Goal: Task Accomplishment & Management: Use online tool/utility

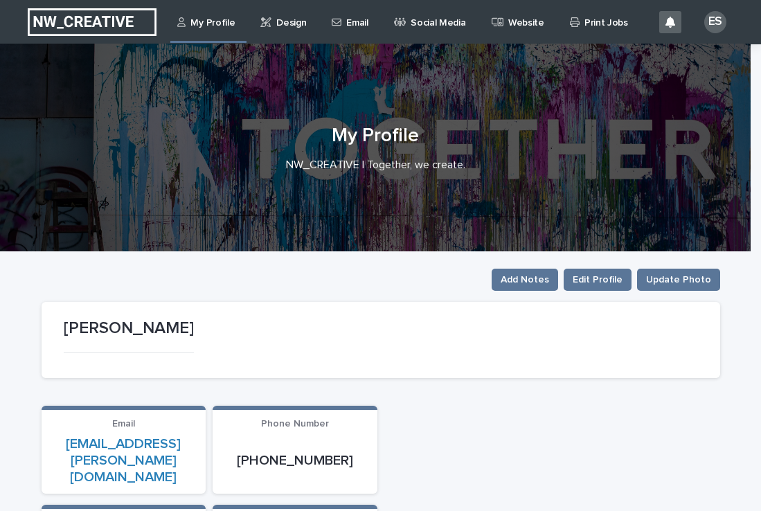
click at [282, 33] on link "Design" at bounding box center [285, 21] width 53 height 43
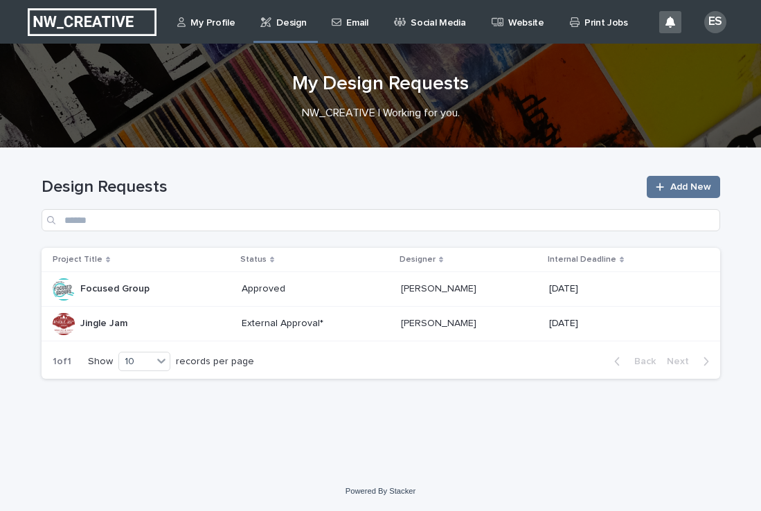
click at [186, 323] on div "Jingle Jam Jingle Jam" at bounding box center [142, 323] width 178 height 23
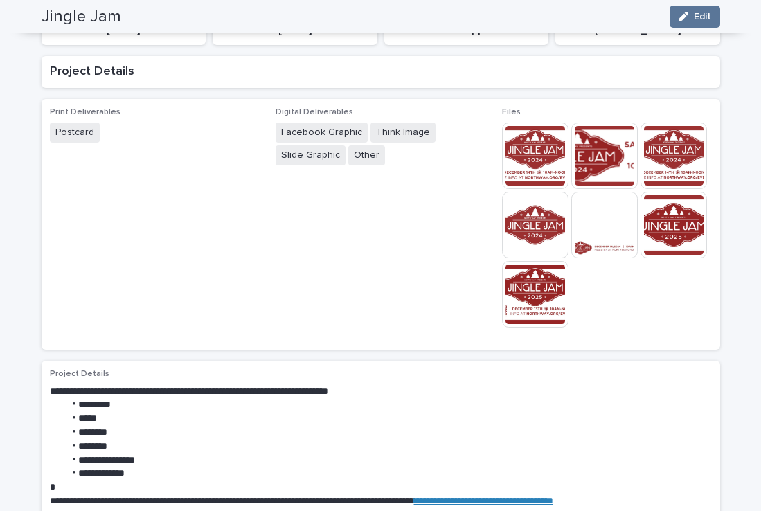
scroll to position [193, 0]
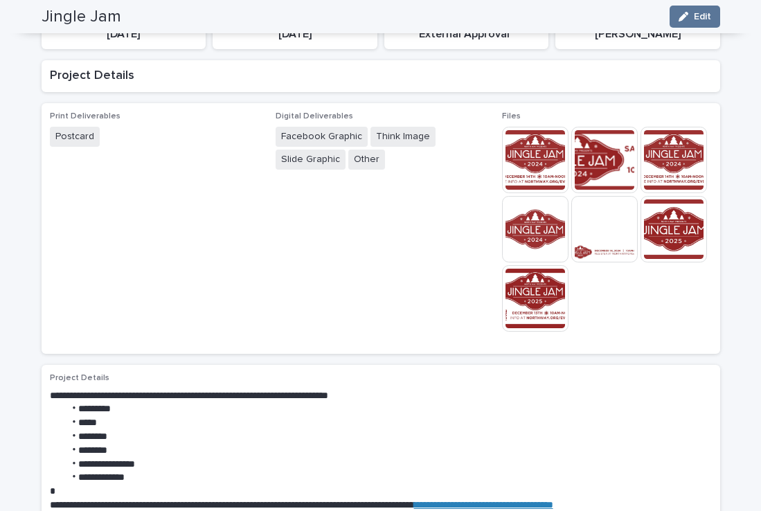
click at [527, 163] on img at bounding box center [535, 160] width 66 height 66
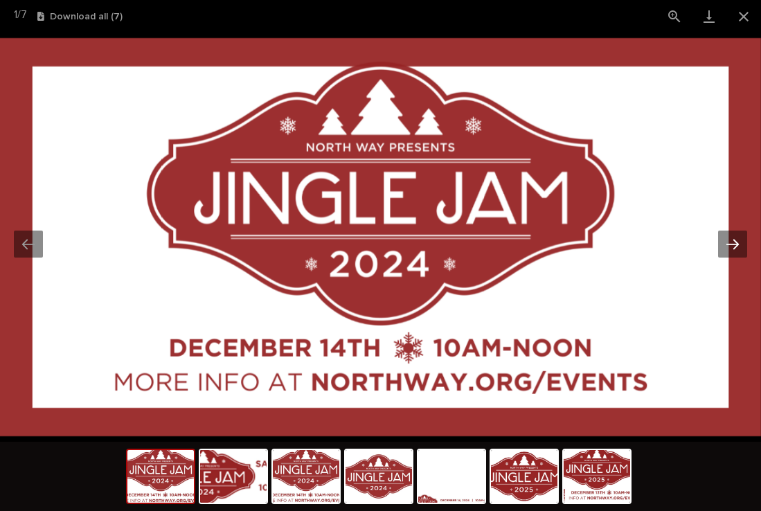
click at [741, 249] on button "Next slide" at bounding box center [732, 244] width 29 height 27
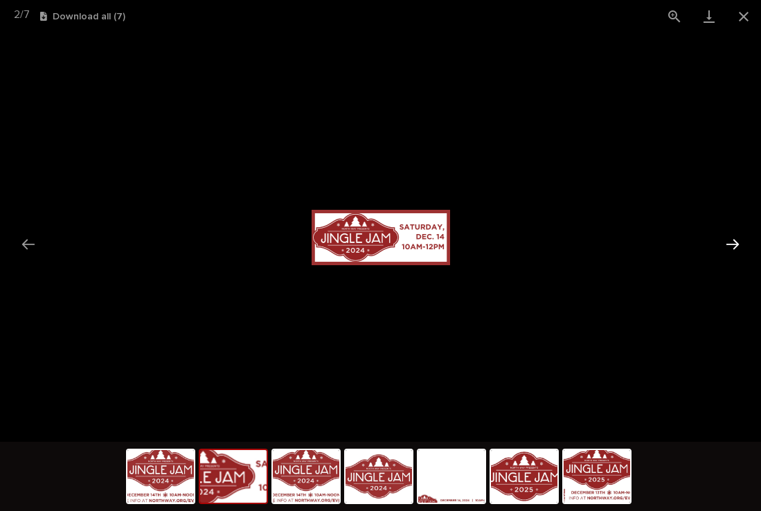
click at [739, 249] on button "Next slide" at bounding box center [732, 244] width 29 height 27
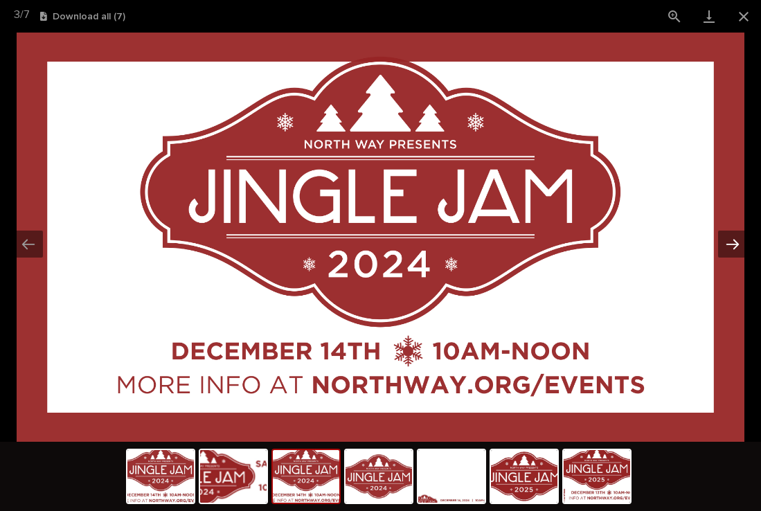
click at [733, 254] on button "Next slide" at bounding box center [732, 244] width 29 height 27
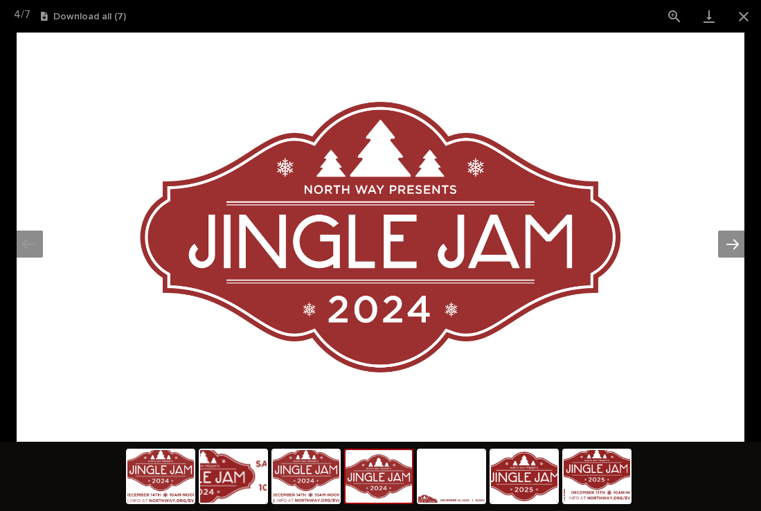
click at [733, 254] on button "Next slide" at bounding box center [732, 244] width 29 height 27
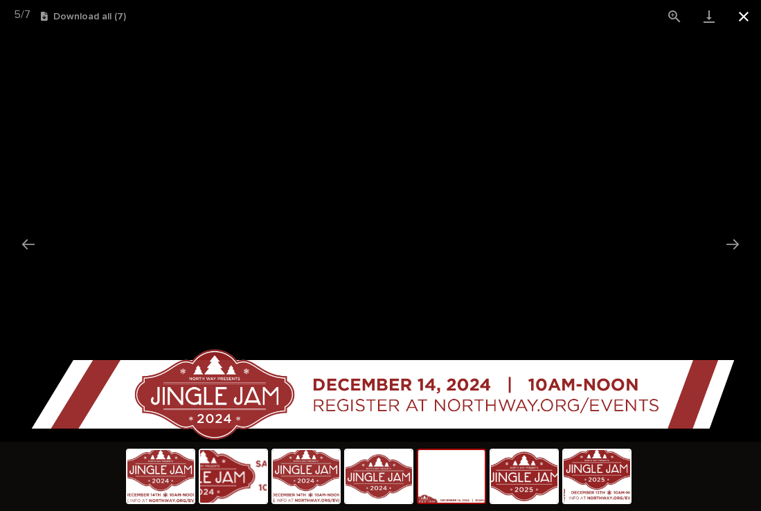
click at [741, 22] on button "Close gallery" at bounding box center [743, 16] width 35 height 33
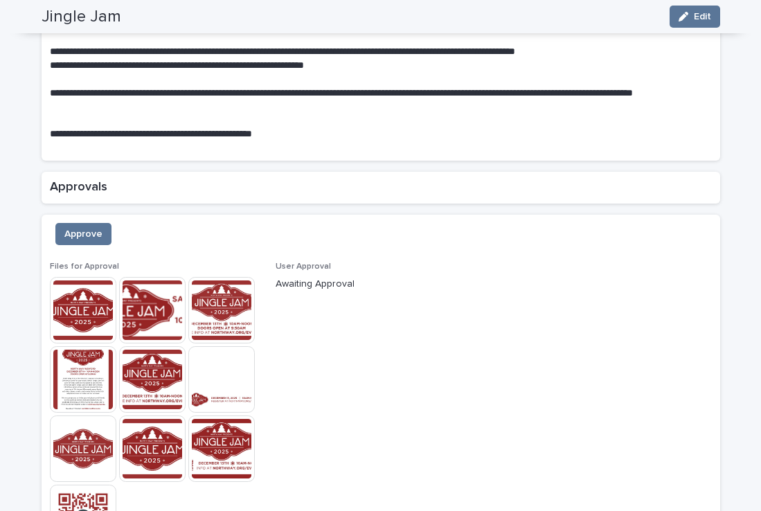
scroll to position [1062, 0]
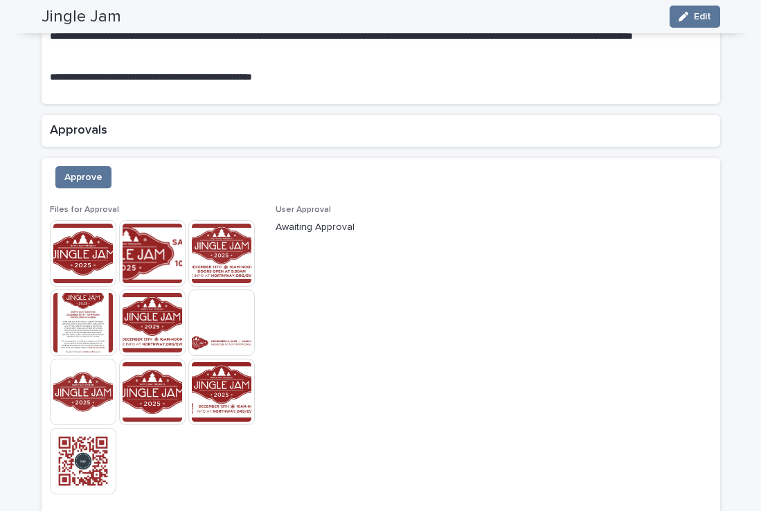
click at [79, 245] on img at bounding box center [83, 253] width 66 height 66
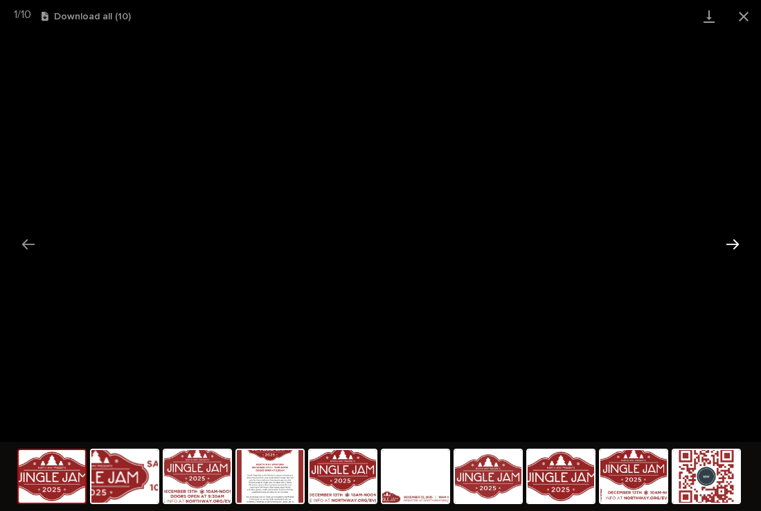
click at [731, 246] on button "Next slide" at bounding box center [732, 244] width 29 height 27
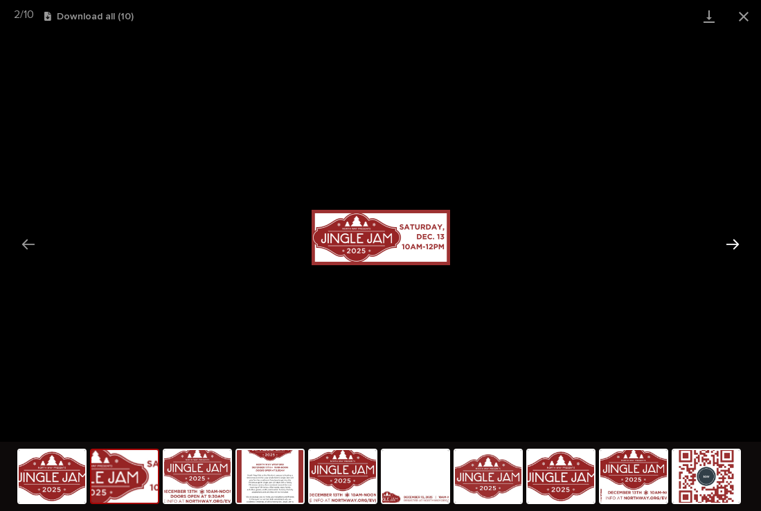
click at [732, 244] on button "Next slide" at bounding box center [732, 244] width 29 height 27
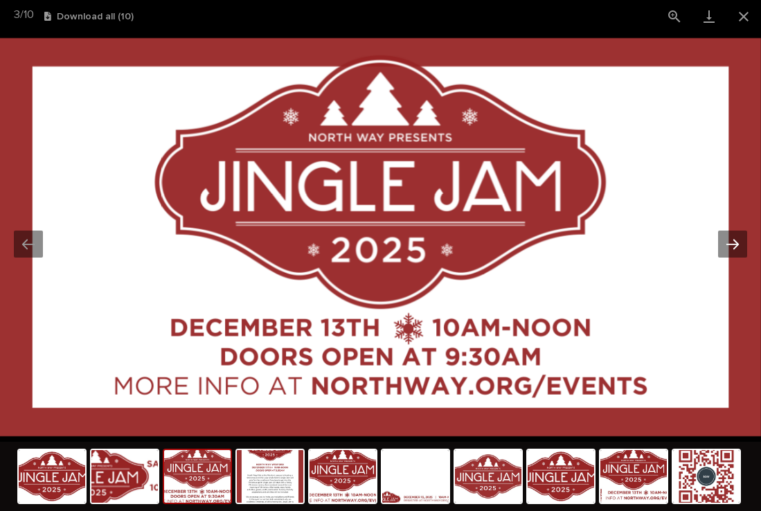
click at [732, 244] on button "Next slide" at bounding box center [732, 244] width 29 height 27
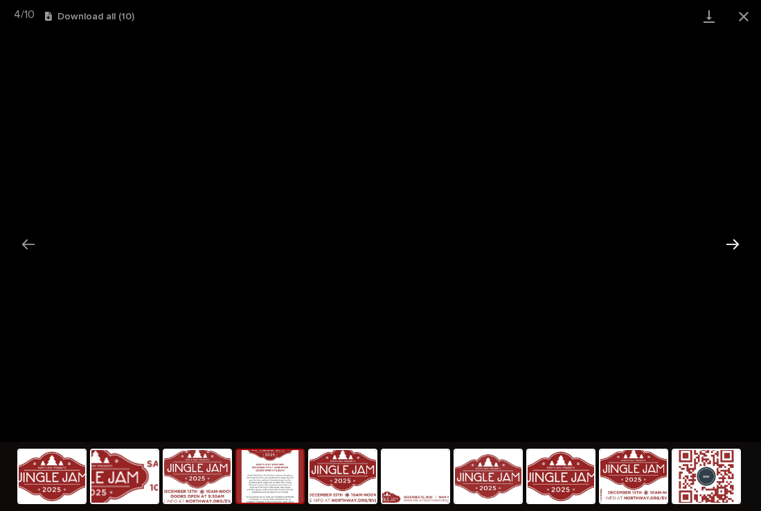
click at [726, 249] on button "Next slide" at bounding box center [732, 244] width 29 height 27
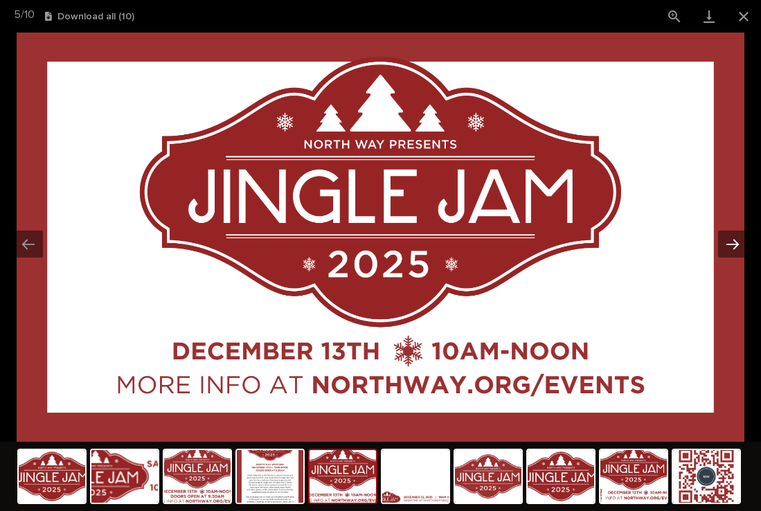
click at [730, 244] on button "Next slide" at bounding box center [732, 244] width 29 height 27
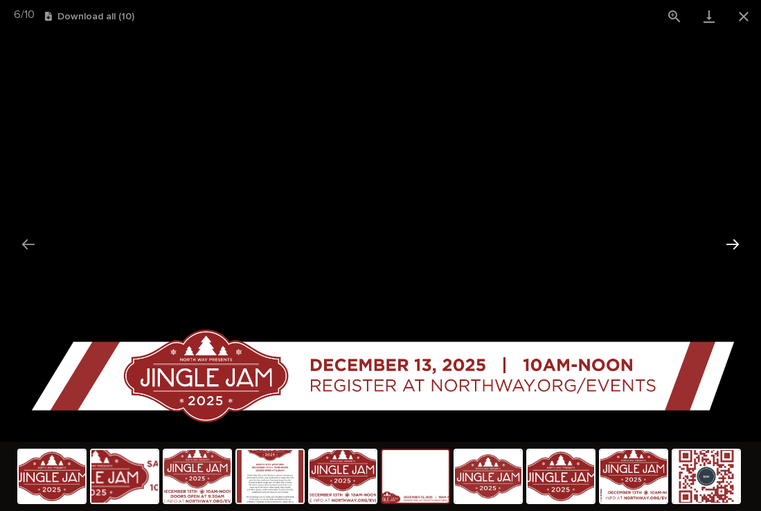
click at [739, 250] on button "Next slide" at bounding box center [732, 244] width 29 height 27
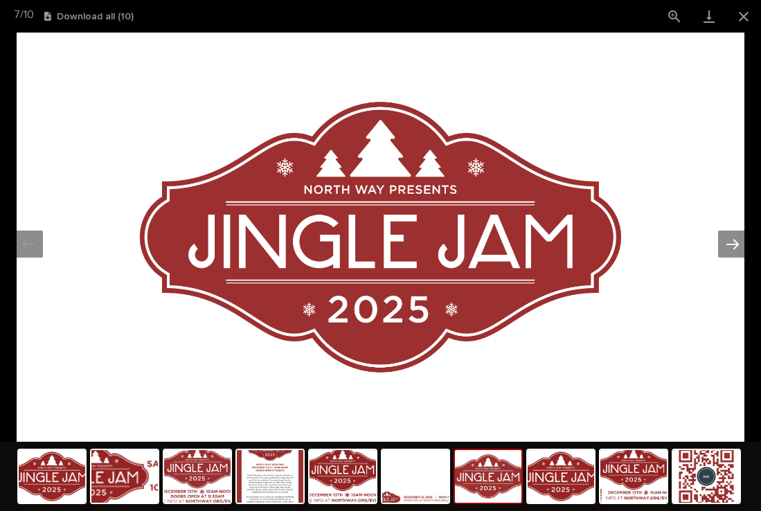
click at [739, 250] on button "Next slide" at bounding box center [732, 244] width 29 height 27
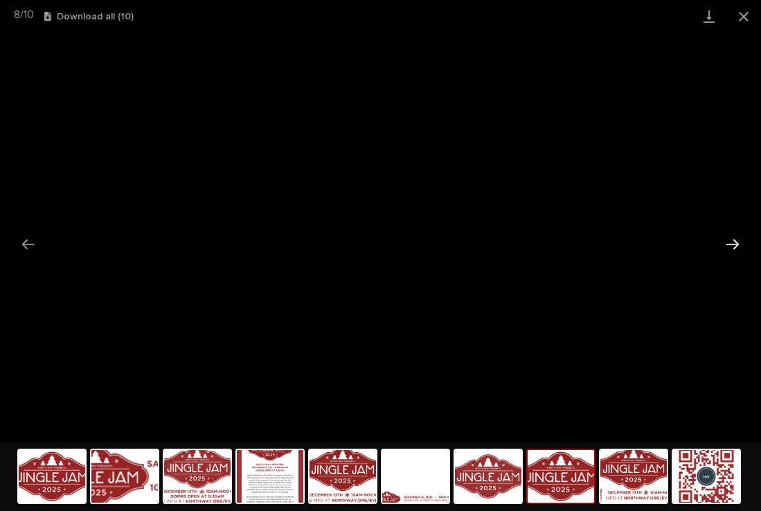
click at [734, 244] on button "Next slide" at bounding box center [732, 244] width 29 height 27
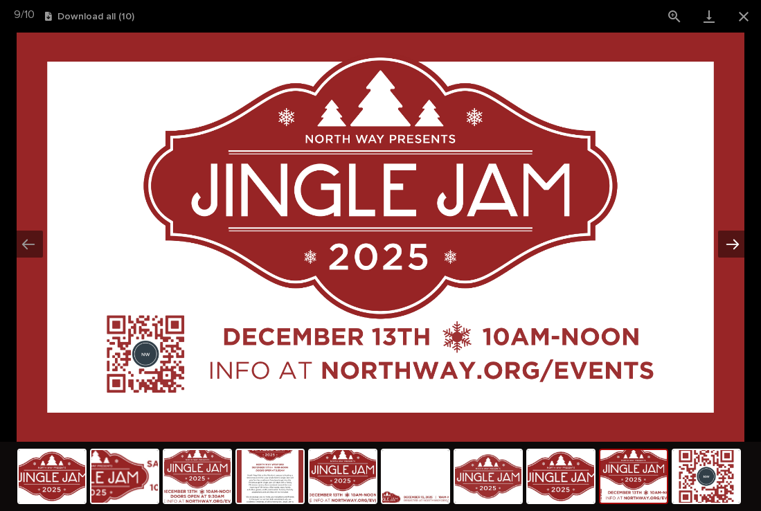
click at [723, 244] on button "Next slide" at bounding box center [732, 244] width 29 height 27
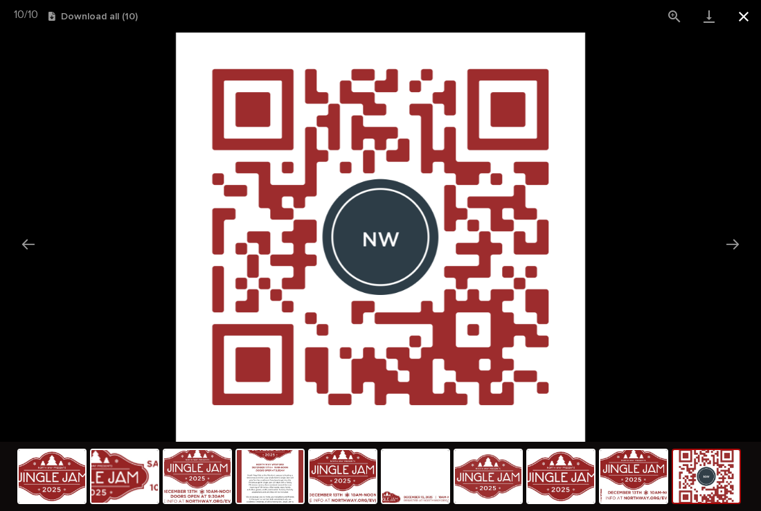
click at [747, 12] on button "Close gallery" at bounding box center [743, 16] width 35 height 33
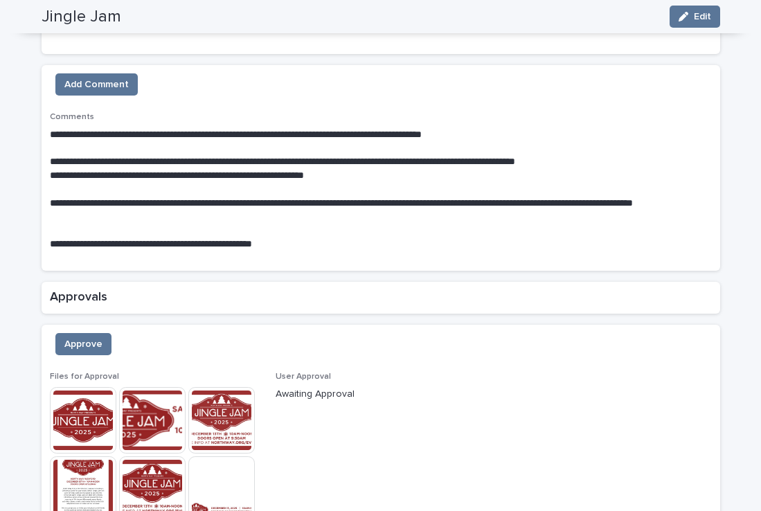
scroll to position [892, 0]
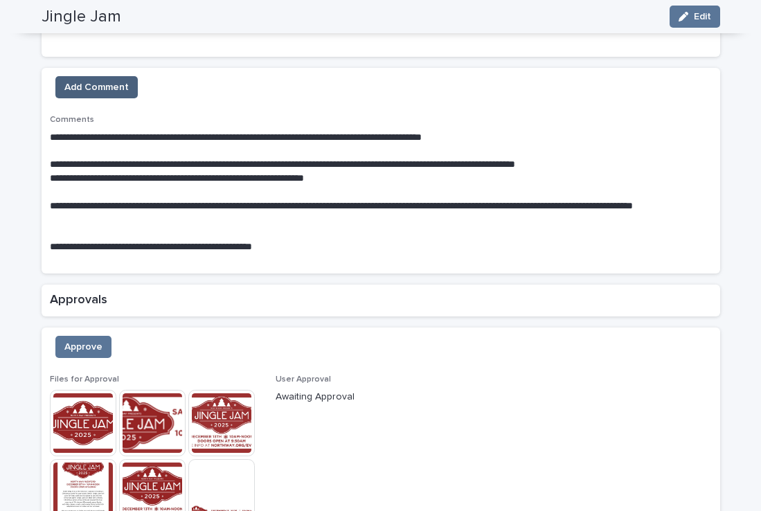
click at [119, 84] on span "Add Comment" at bounding box center [96, 87] width 64 height 14
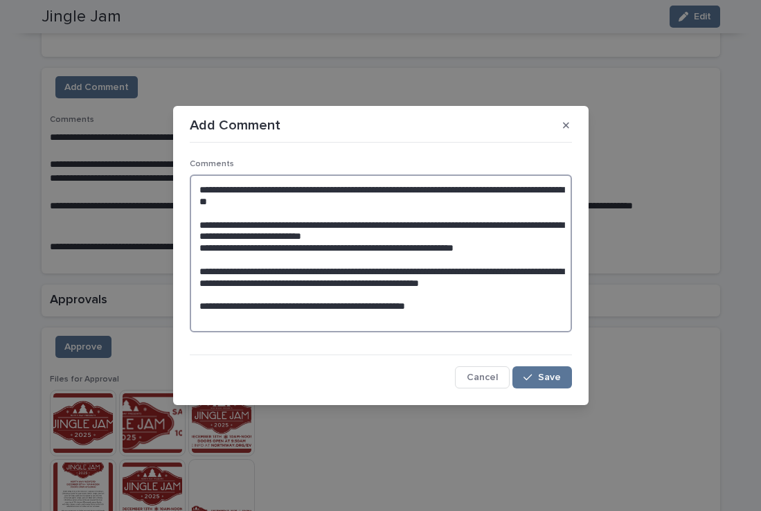
click at [452, 309] on textarea "**********" at bounding box center [381, 253] width 382 height 158
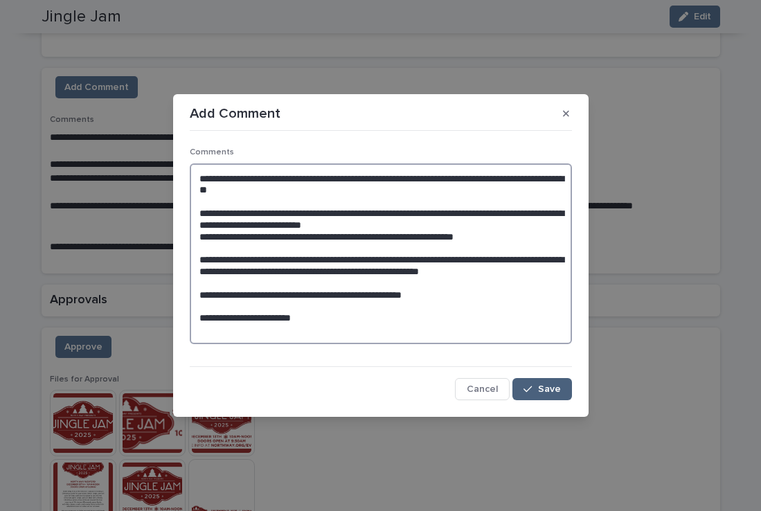
type textarea "**********"
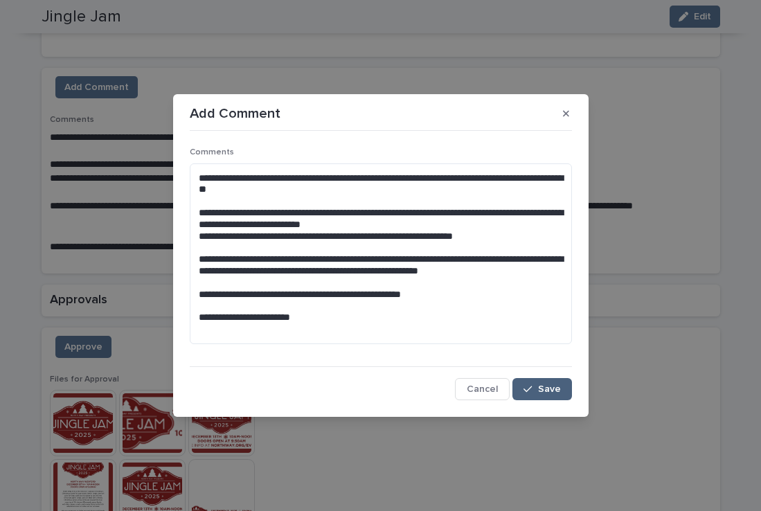
click at [552, 389] on span "Save" at bounding box center [549, 389] width 23 height 10
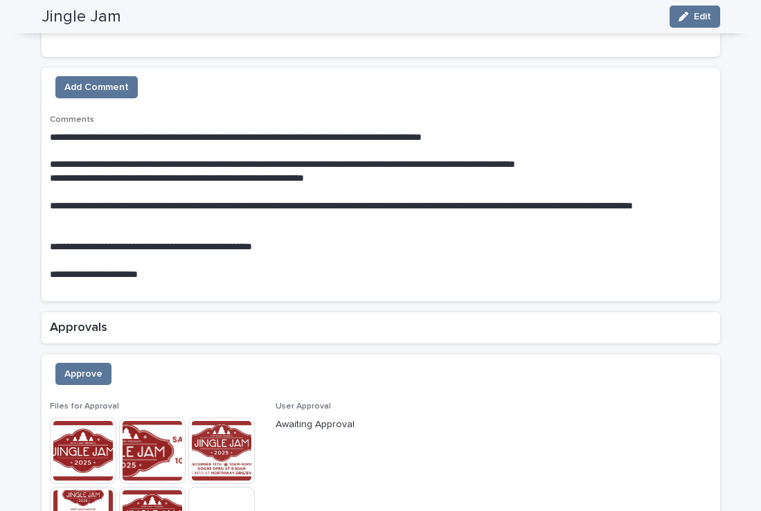
click at [70, 374] on span "Approve" at bounding box center [83, 374] width 38 height 14
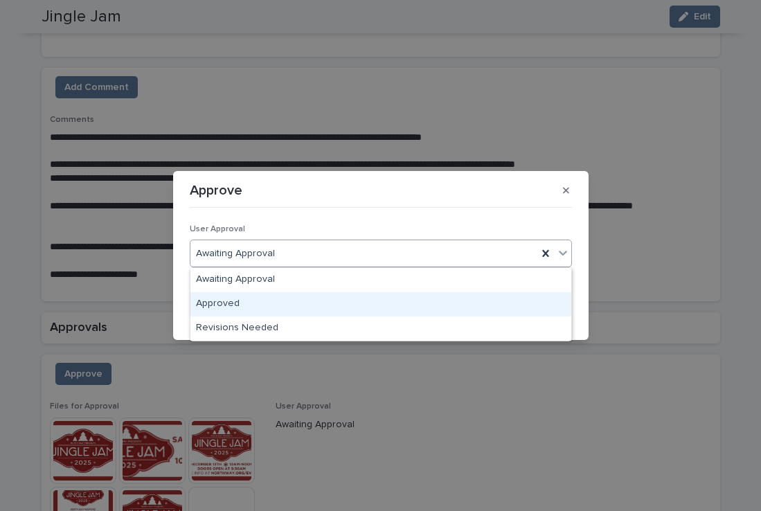
click at [234, 301] on div "Approved" at bounding box center [380, 304] width 381 height 24
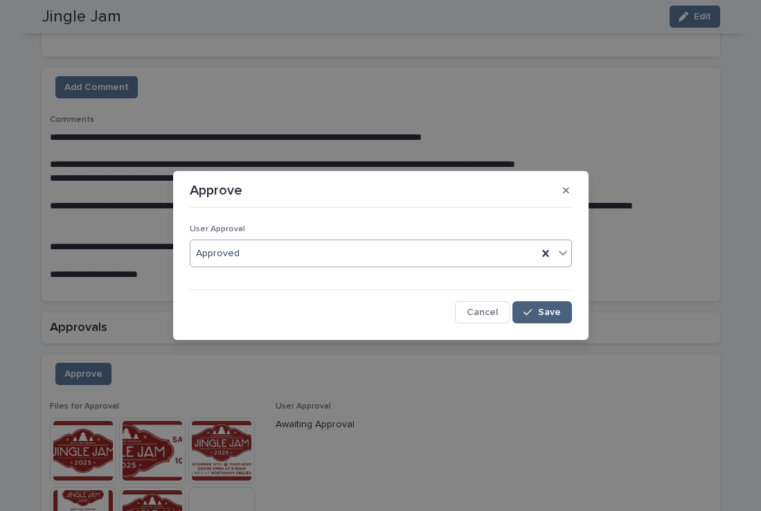
click at [528, 318] on button "Save" at bounding box center [541, 312] width 59 height 22
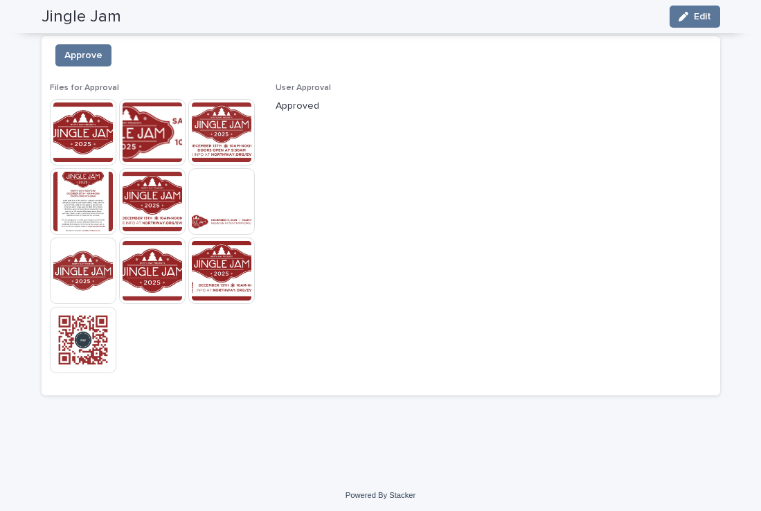
scroll to position [1216, 0]
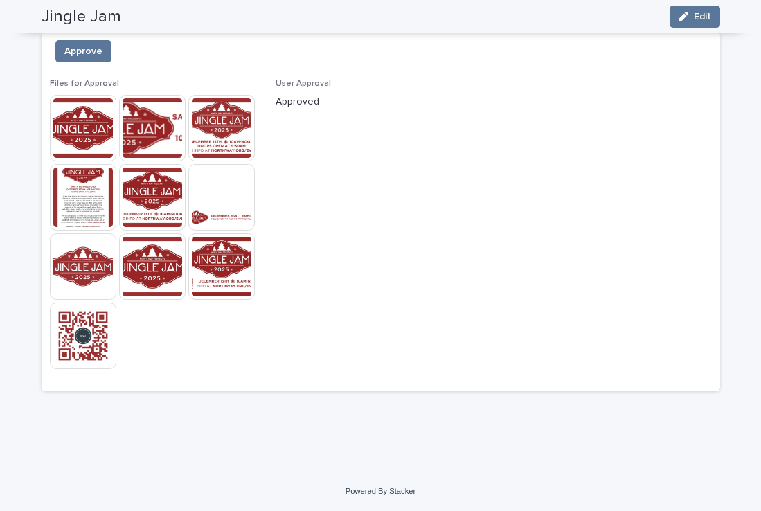
click at [215, 260] on img at bounding box center [221, 266] width 66 height 66
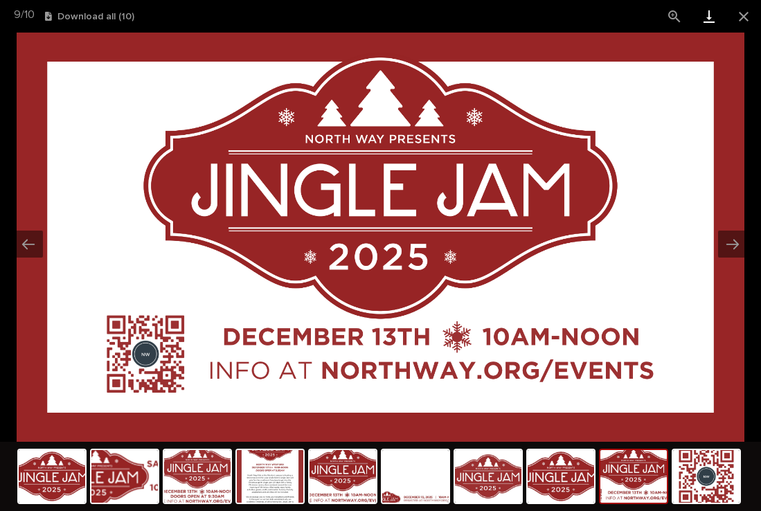
click at [710, 19] on link "Download" at bounding box center [709, 16] width 35 height 33
